Goal: Transaction & Acquisition: Purchase product/service

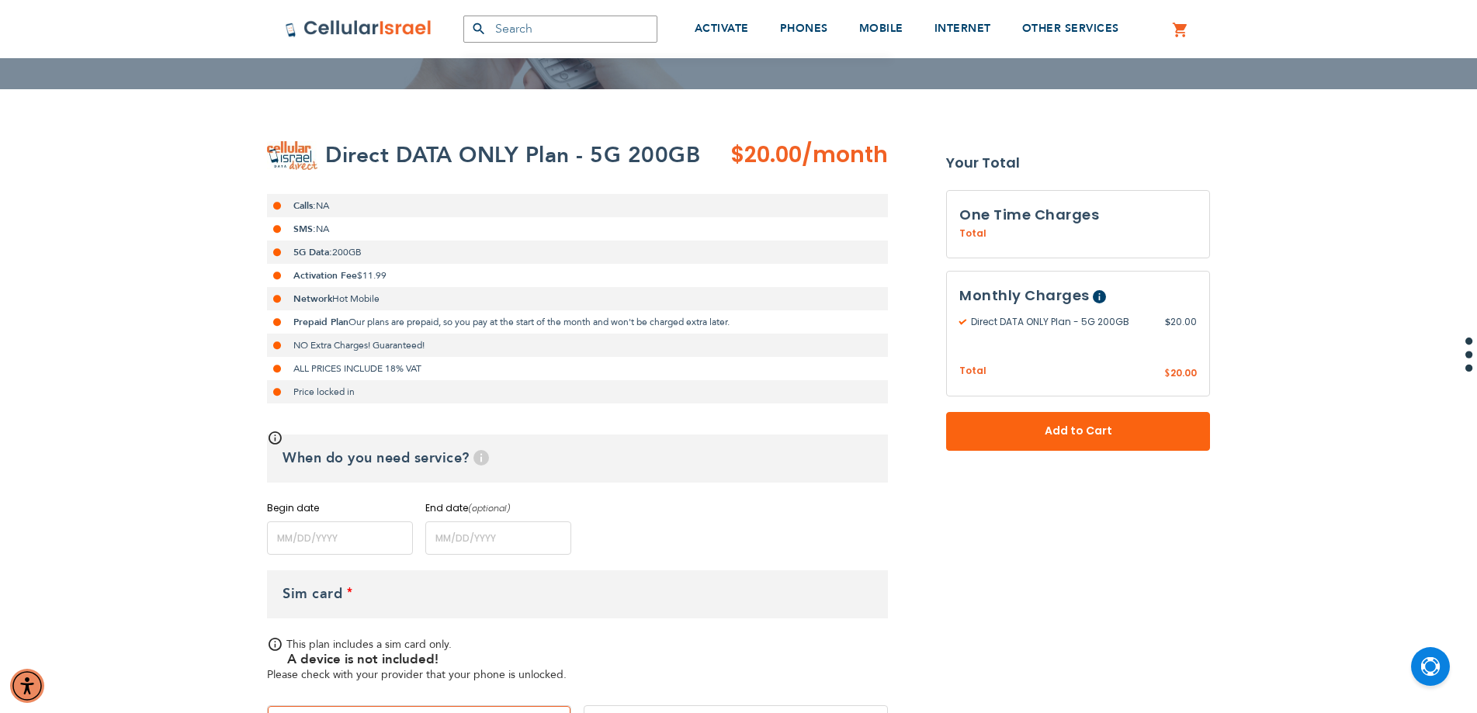
scroll to position [233, 0]
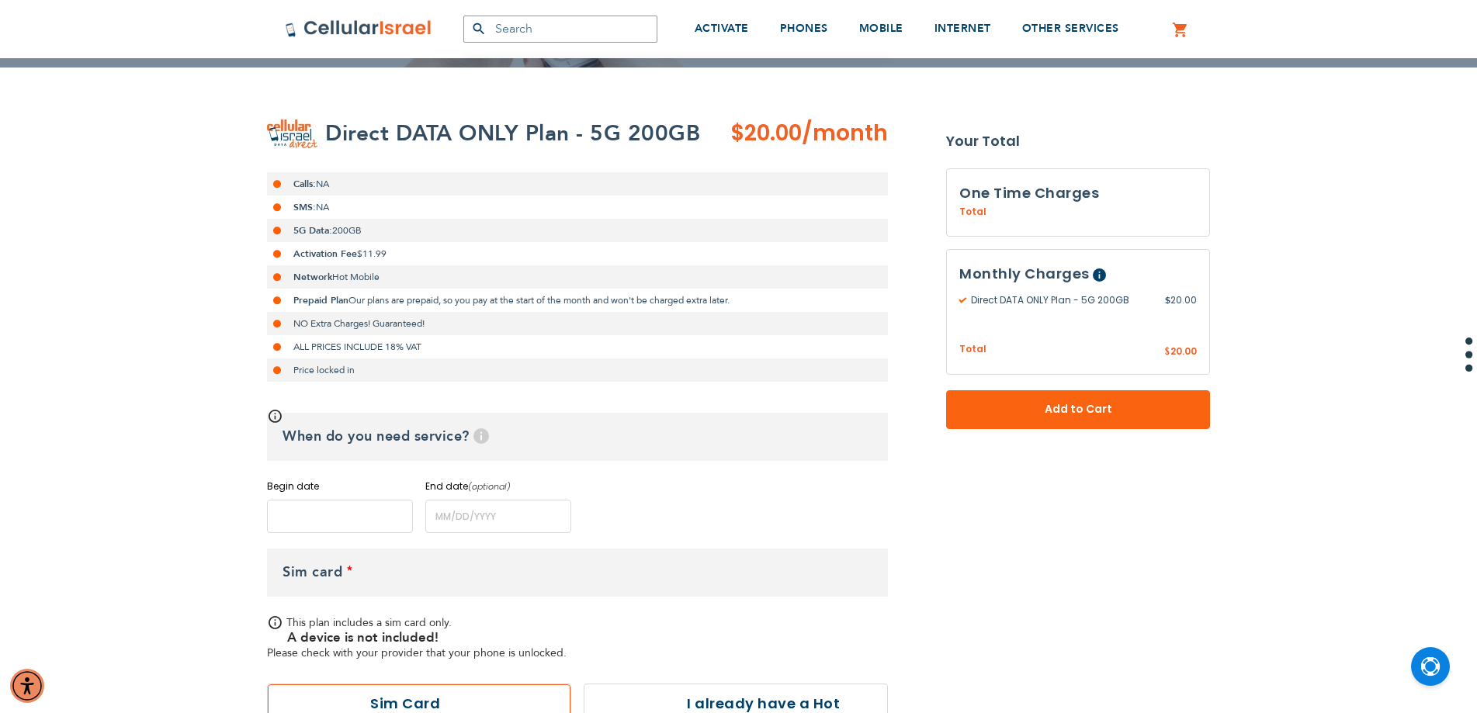
click at [357, 525] on input "name" at bounding box center [340, 516] width 146 height 33
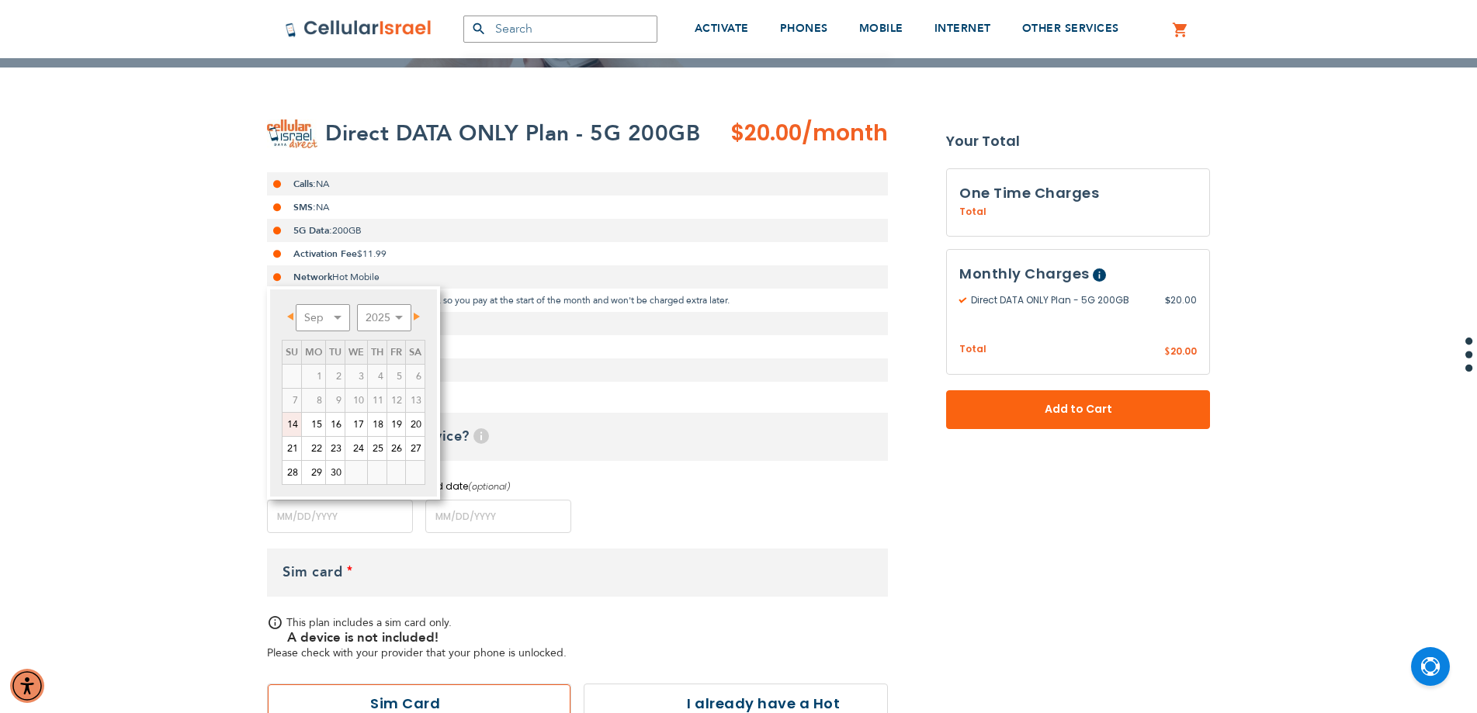
click at [296, 428] on link "14" at bounding box center [291, 424] width 19 height 23
type input "[DATE]"
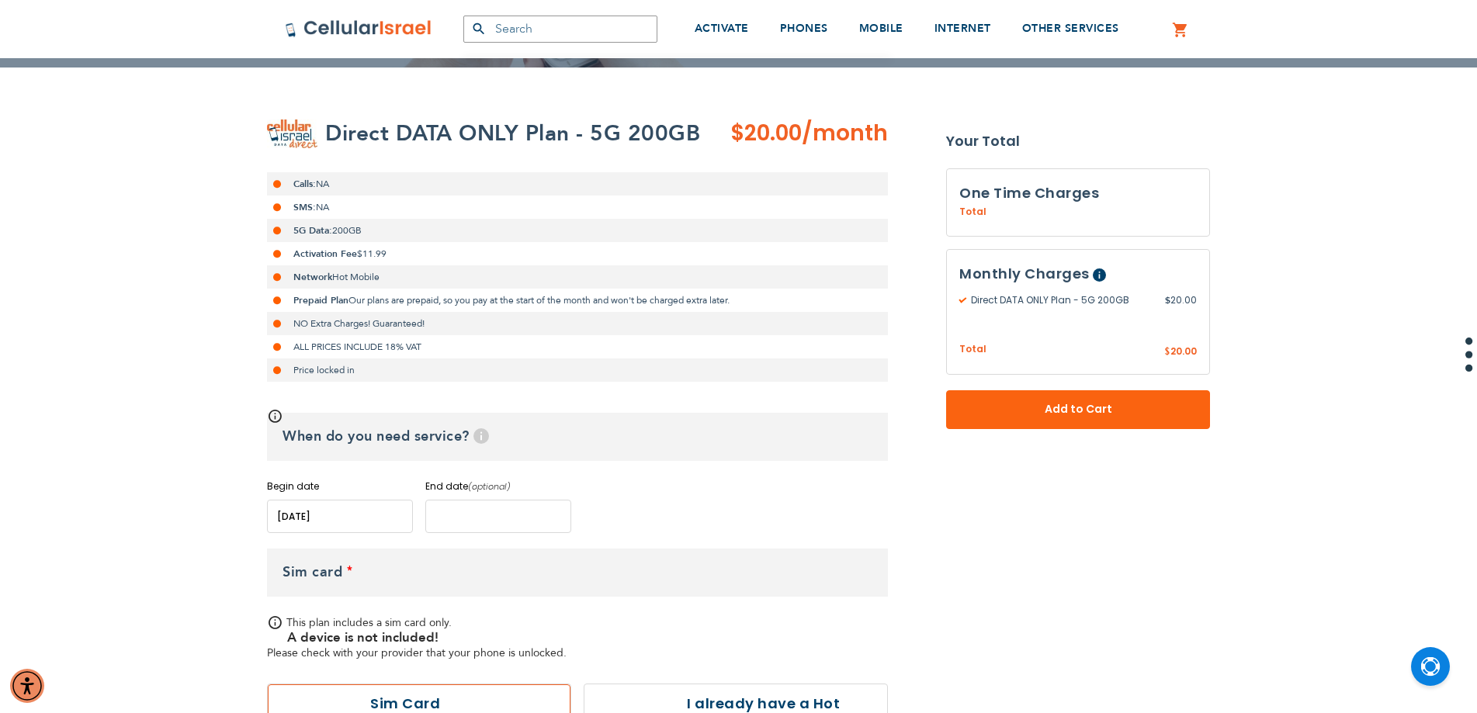
click at [480, 525] on input "name" at bounding box center [498, 516] width 146 height 33
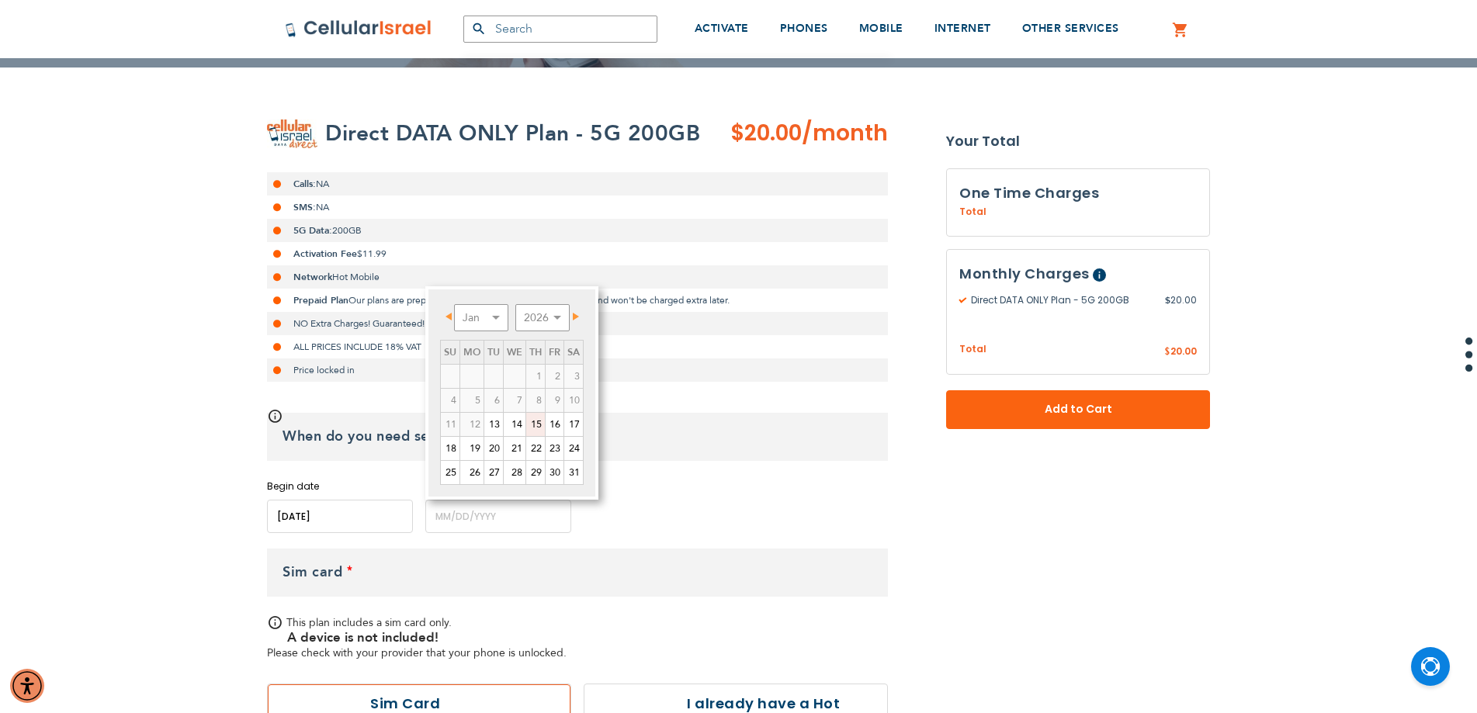
click at [542, 427] on link "15" at bounding box center [535, 424] width 19 height 23
type input "[DATE]"
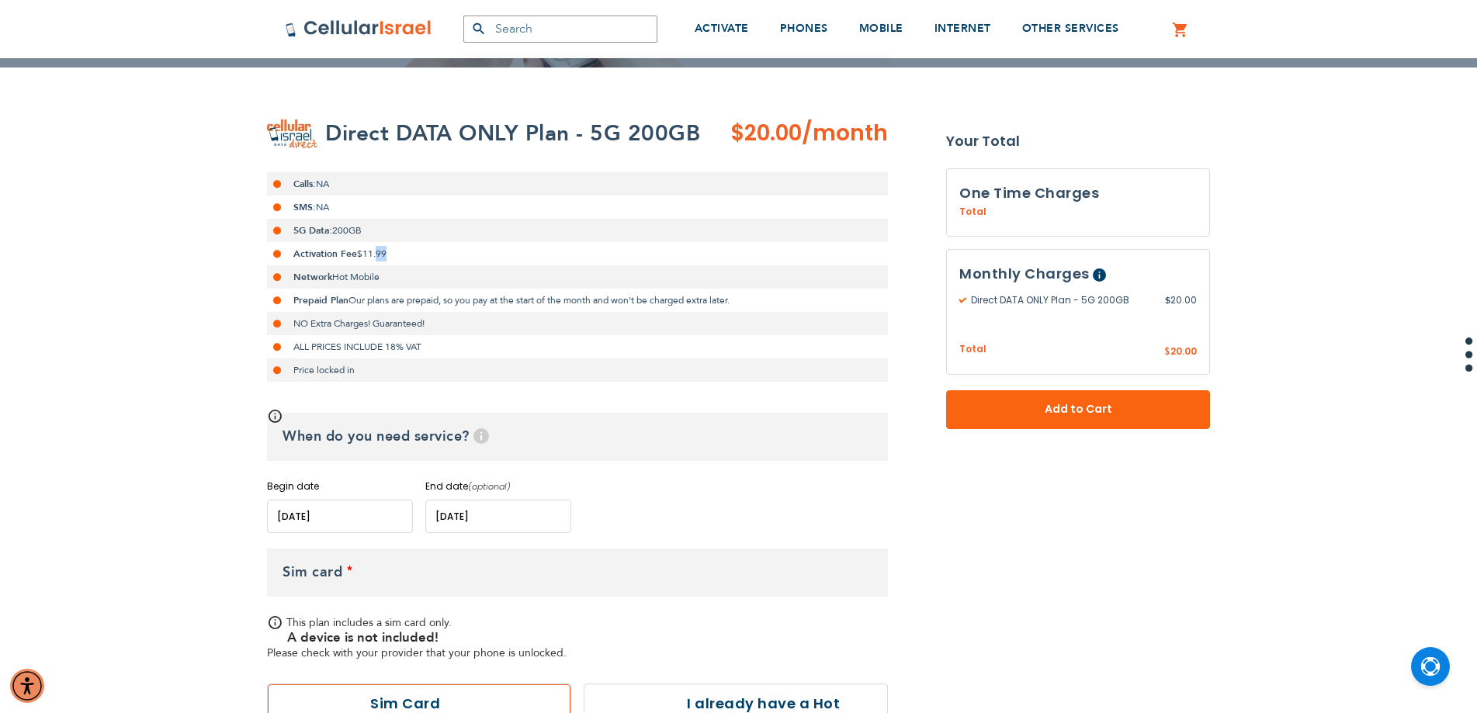
drag, startPoint x: 376, startPoint y: 255, endPoint x: 387, endPoint y: 258, distance: 11.5
click at [386, 258] on span "$11.99" at bounding box center [371, 254] width 29 height 12
click at [348, 296] on strong "Prepaid Plan" at bounding box center [320, 300] width 55 height 12
drag, startPoint x: 358, startPoint y: 324, endPoint x: 410, endPoint y: 327, distance: 52.8
click at [410, 327] on li "NO Extra Charges! Guaranteed!" at bounding box center [577, 323] width 621 height 23
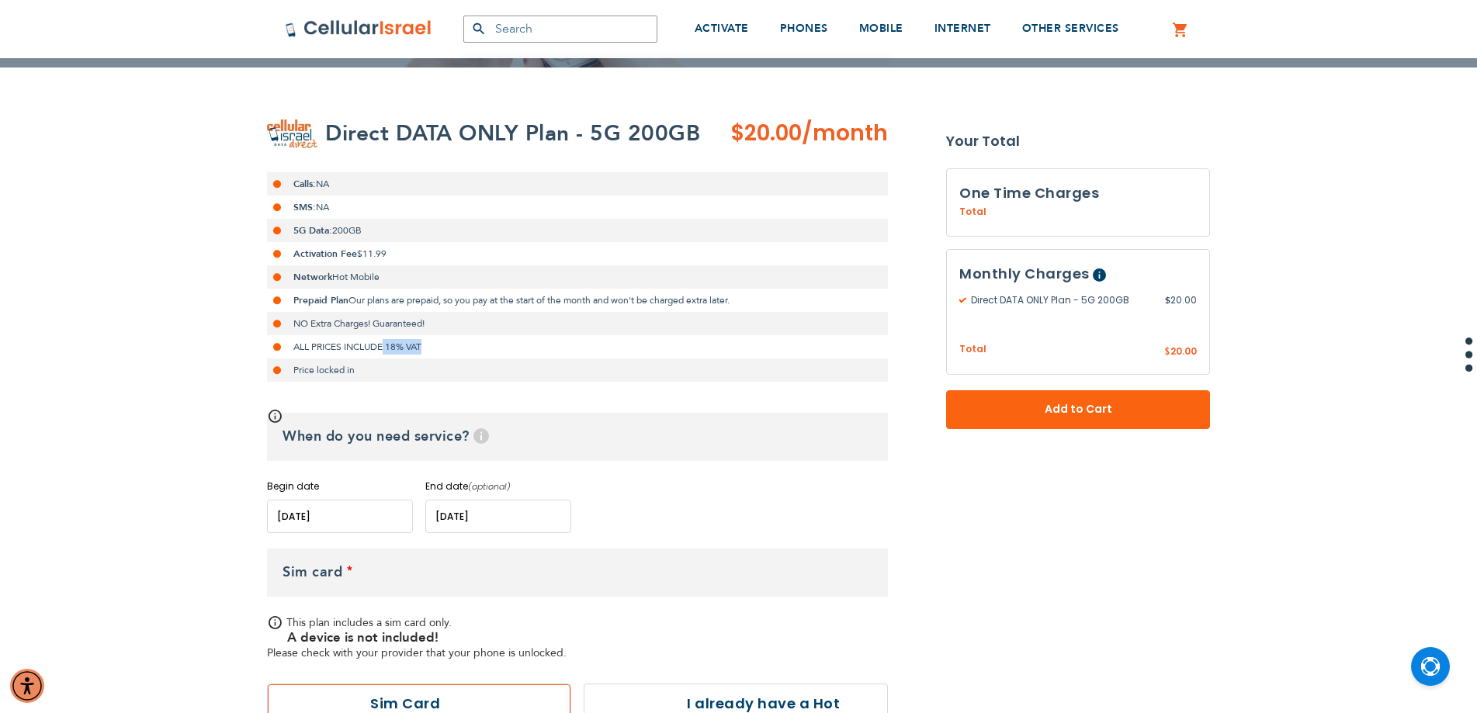
drag, startPoint x: 384, startPoint y: 345, endPoint x: 424, endPoint y: 343, distance: 39.6
click at [424, 343] on li "ALL PRICES INCLUDE 18% VAT" at bounding box center [577, 346] width 621 height 23
drag, startPoint x: 375, startPoint y: 369, endPoint x: 442, endPoint y: 372, distance: 66.8
click at [442, 372] on li "Price locked in" at bounding box center [577, 370] width 621 height 23
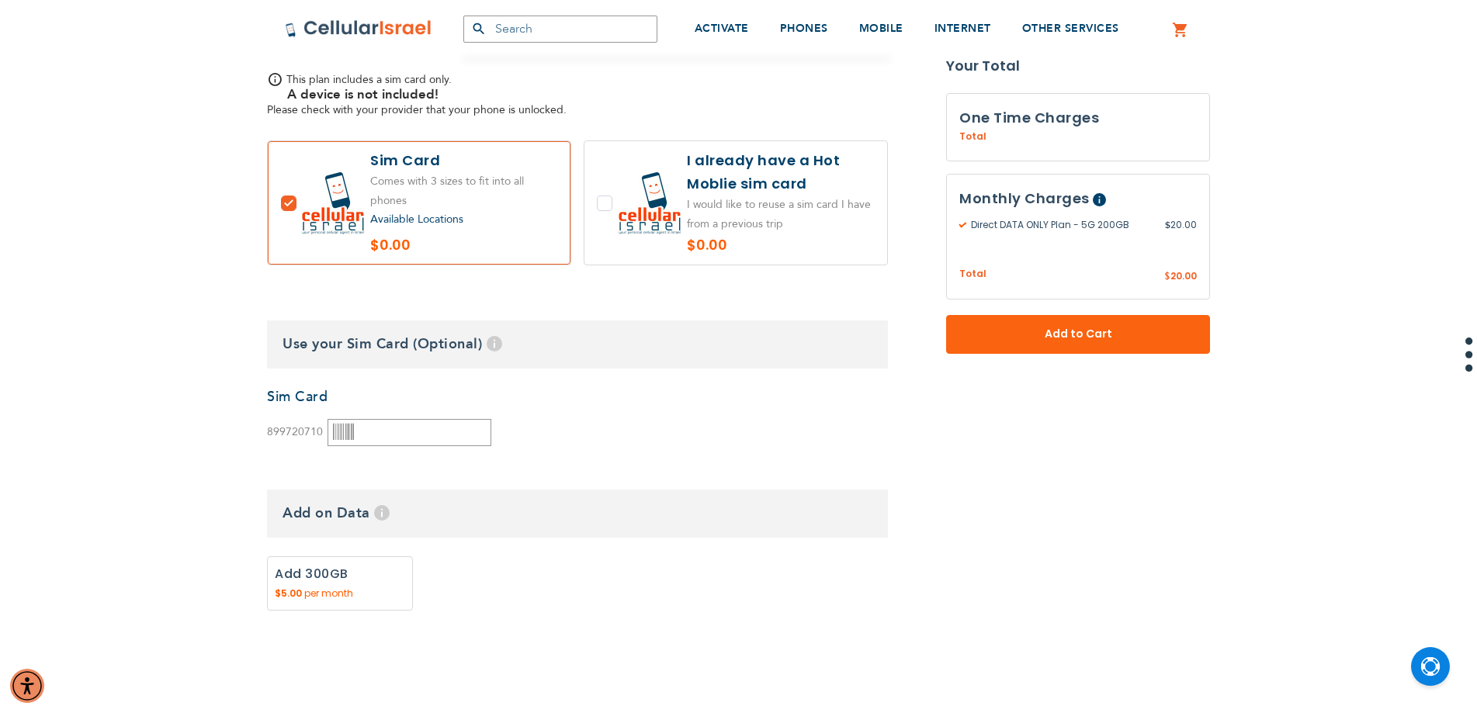
scroll to position [543, 0]
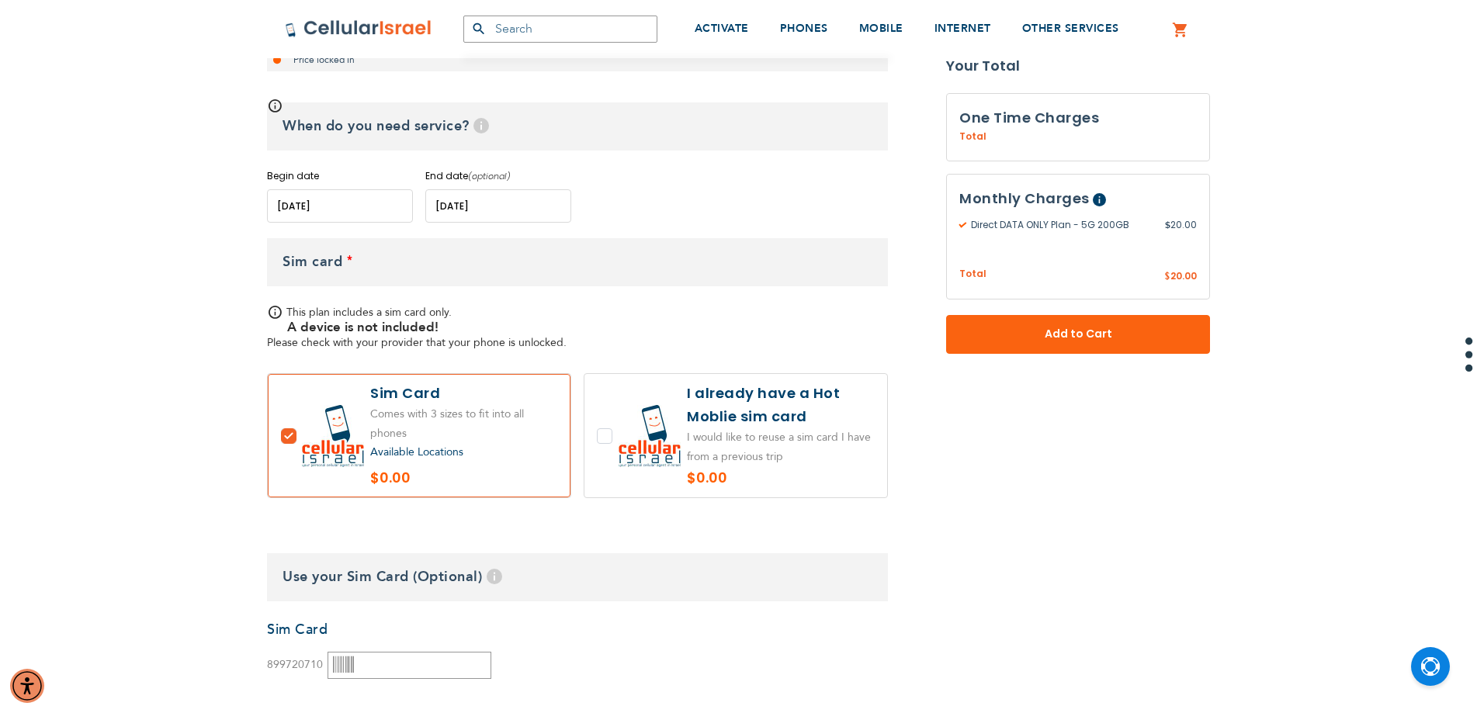
click at [611, 433] on label at bounding box center [735, 435] width 303 height 123
checkbox input "true"
click at [289, 436] on label at bounding box center [419, 435] width 303 height 123
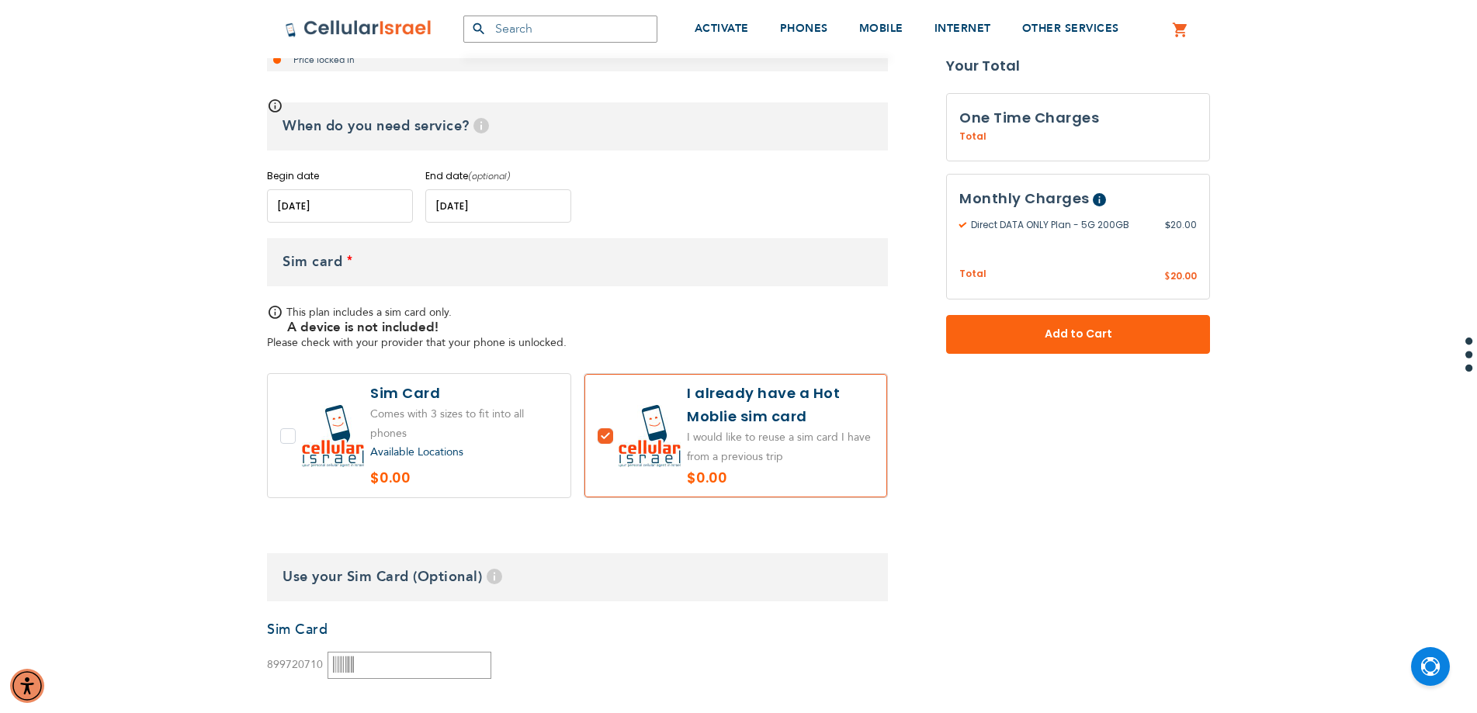
click at [290, 436] on label at bounding box center [419, 435] width 303 height 123
checkbox input "true"
click at [617, 436] on label at bounding box center [735, 435] width 303 height 123
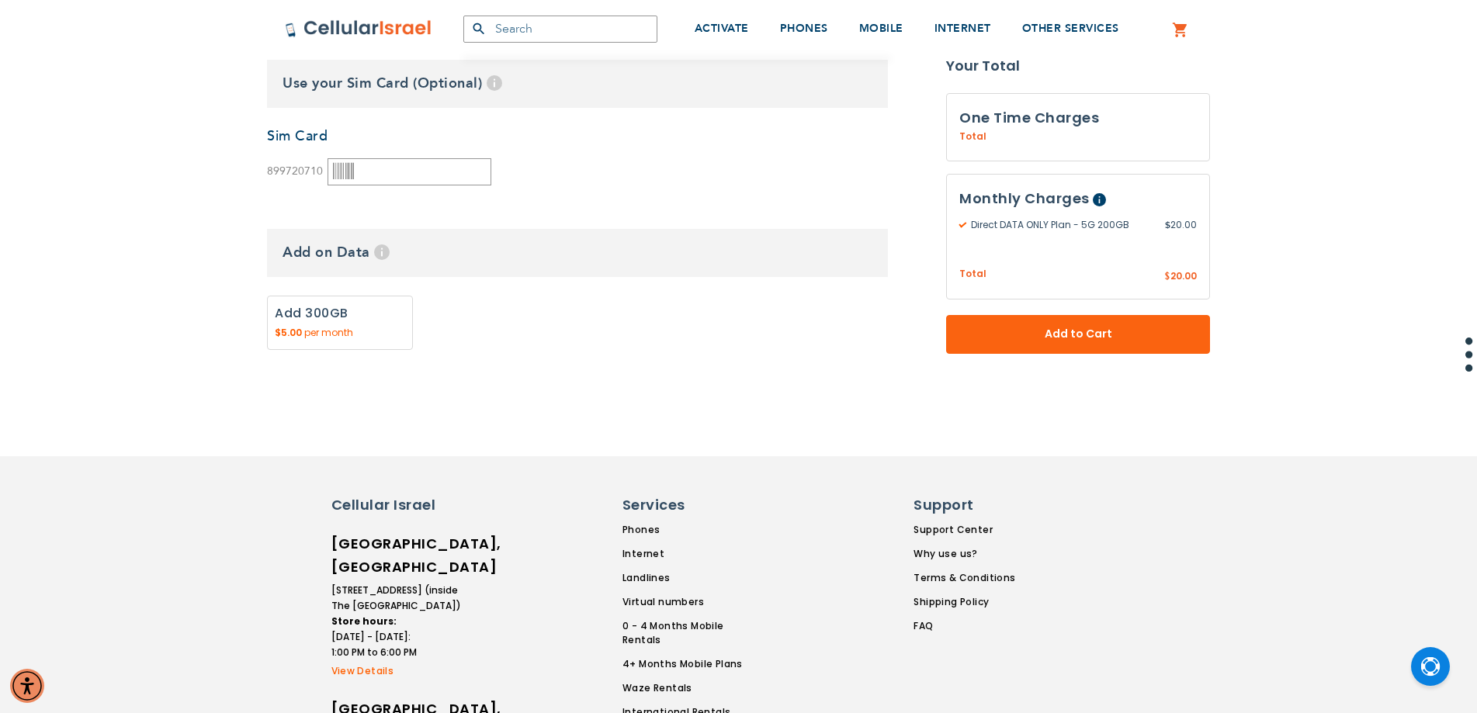
scroll to position [1009, 0]
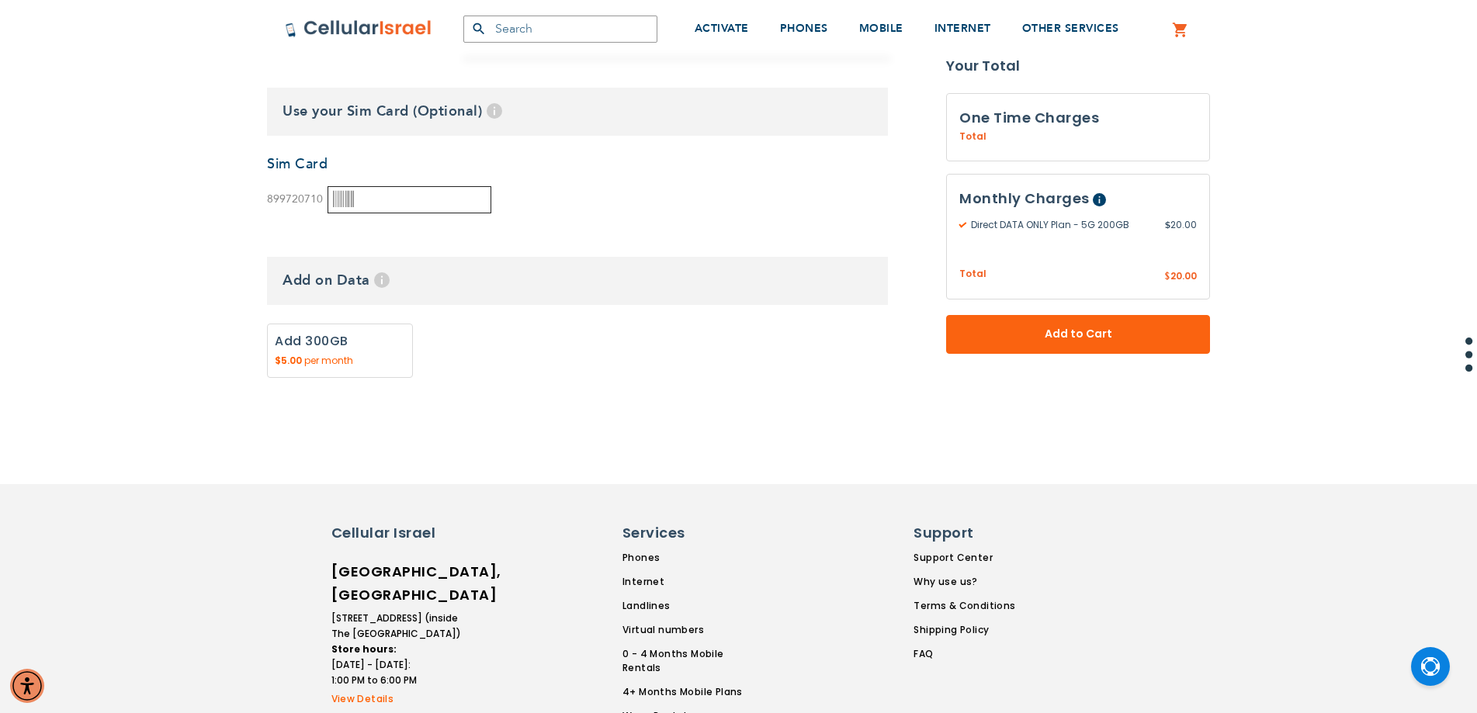
click at [390, 210] on input "text" at bounding box center [409, 199] width 164 height 27
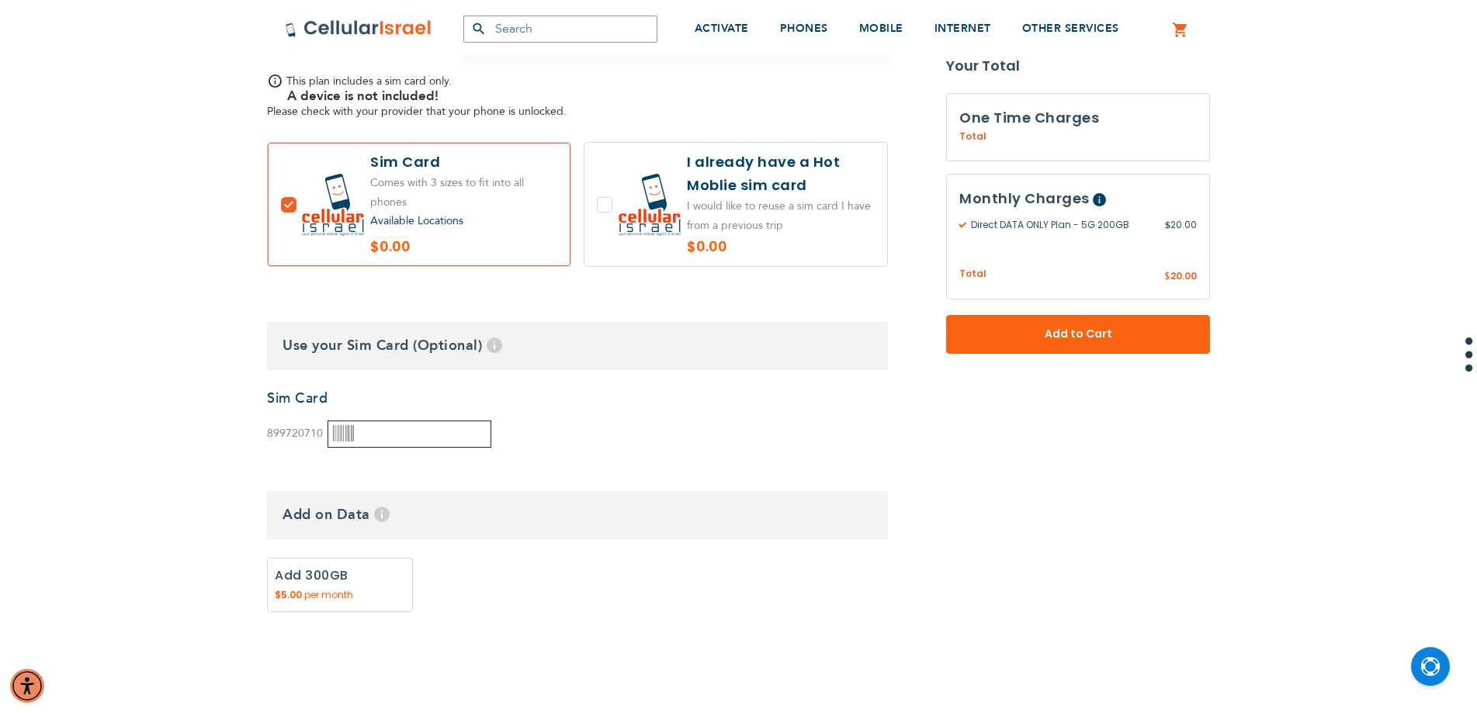
scroll to position [776, 0]
click at [600, 205] on label at bounding box center [735, 202] width 303 height 123
click at [599, 205] on label at bounding box center [735, 202] width 303 height 123
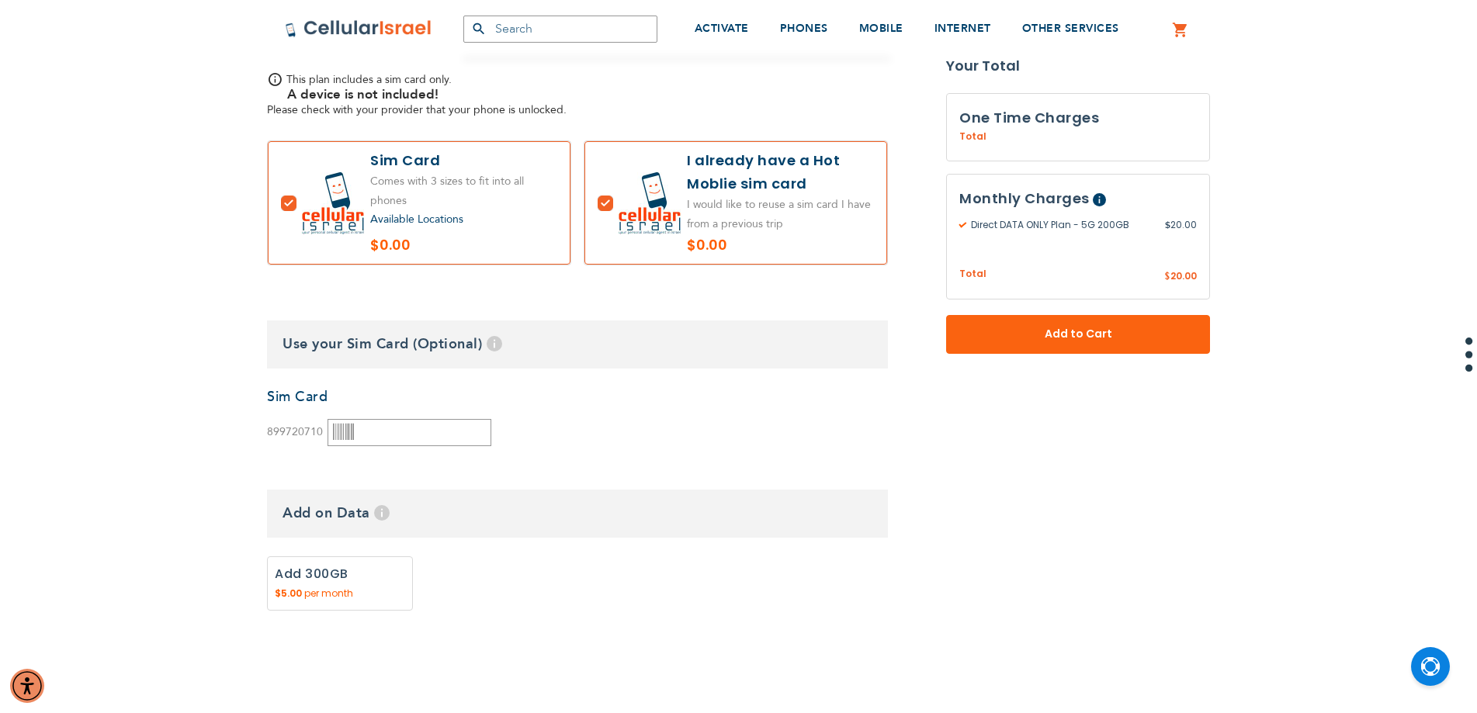
checkbox input "false"
